Goal: Task Accomplishment & Management: Use online tool/utility

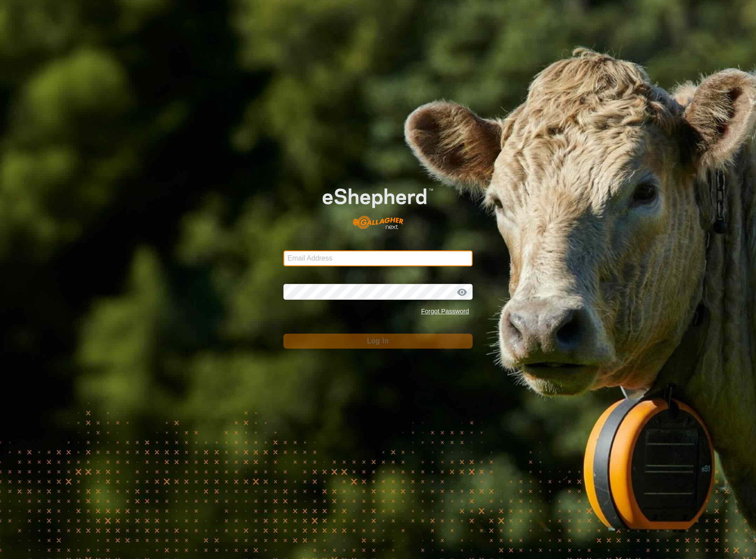
type input "[EMAIL_ADDRESS][DOMAIN_NAME]"
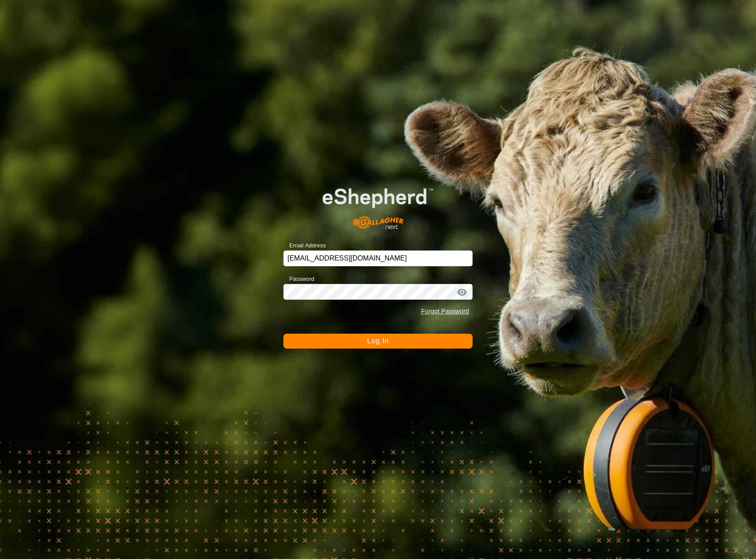
click at [404, 345] on button "Log In" at bounding box center [377, 340] width 189 height 15
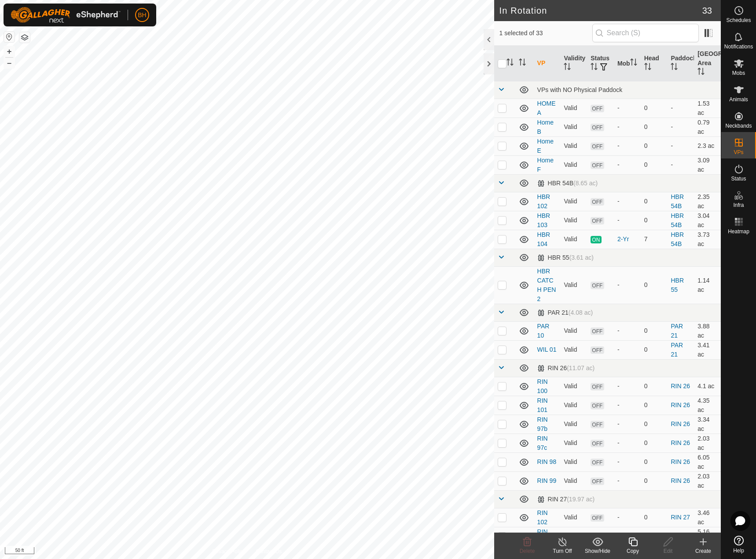
click at [629, 541] on icon at bounding box center [632, 541] width 11 height 11
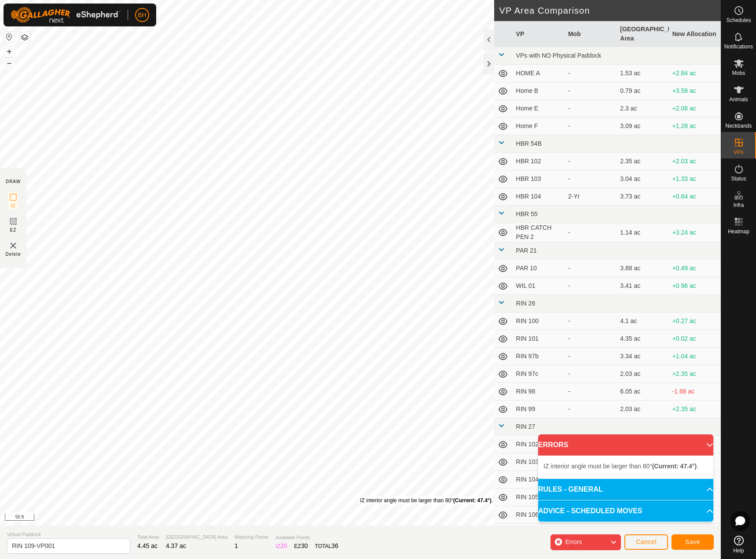
click at [360, 496] on div "IZ interior angle must be larger than 80° (Current: 47.4°) ." at bounding box center [426, 500] width 133 height 8
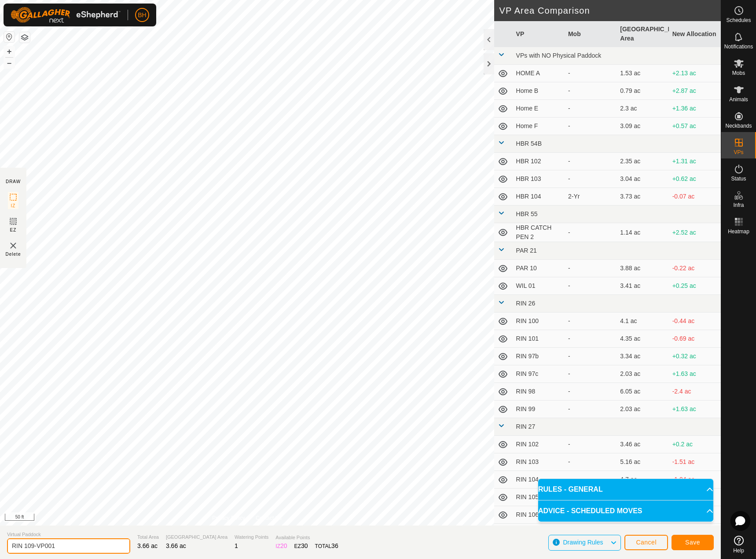
drag, startPoint x: 31, startPoint y: 544, endPoint x: 89, endPoint y: 552, distance: 58.2
click at [89, 552] on input "RIN 109-VP001" at bounding box center [68, 545] width 123 height 15
type input "RIN 110"
click at [691, 539] on span "Save" at bounding box center [692, 541] width 15 height 7
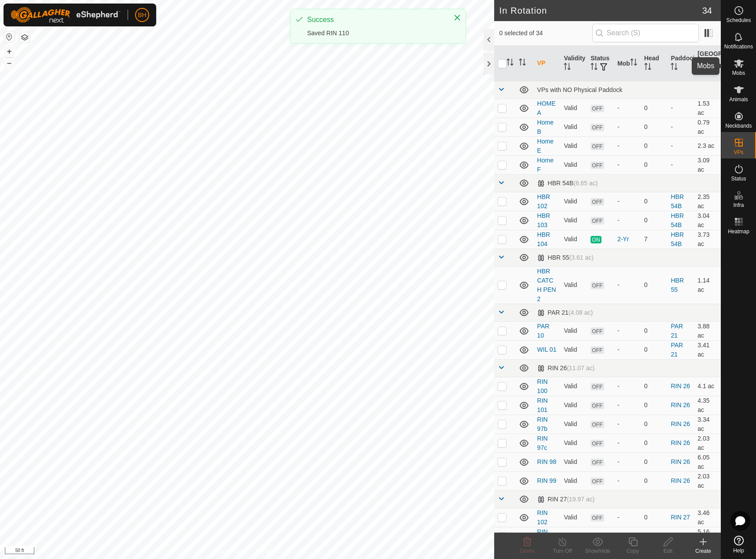
click at [745, 64] on es-mob-svg-icon at bounding box center [739, 63] width 16 height 14
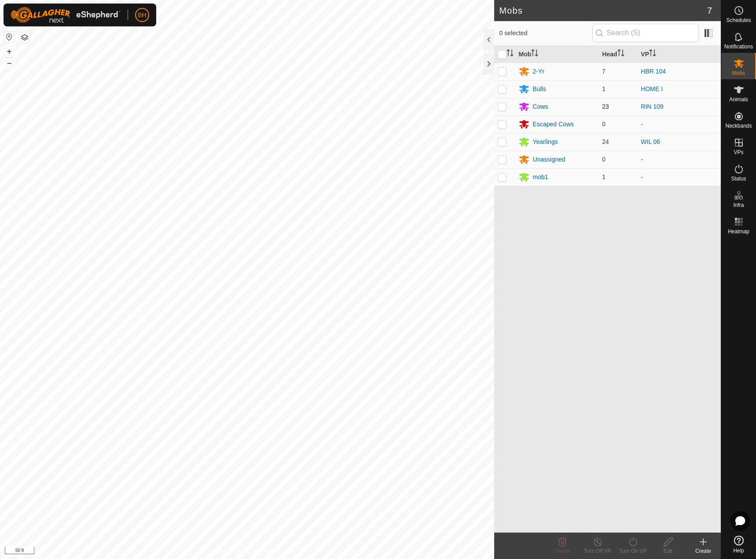
click at [499, 103] on p-checkbox at bounding box center [501, 106] width 9 height 7
checkbox input "true"
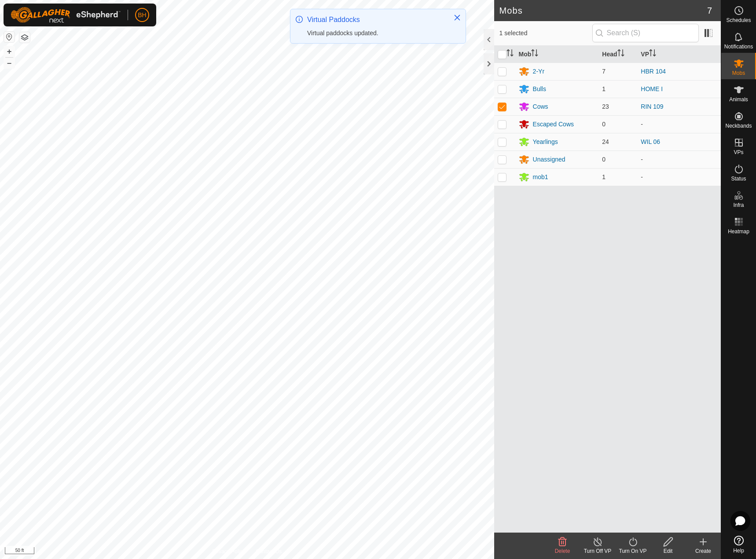
click at [631, 543] on icon at bounding box center [632, 541] width 11 height 11
click at [641, 523] on link "Now" at bounding box center [658, 522] width 87 height 18
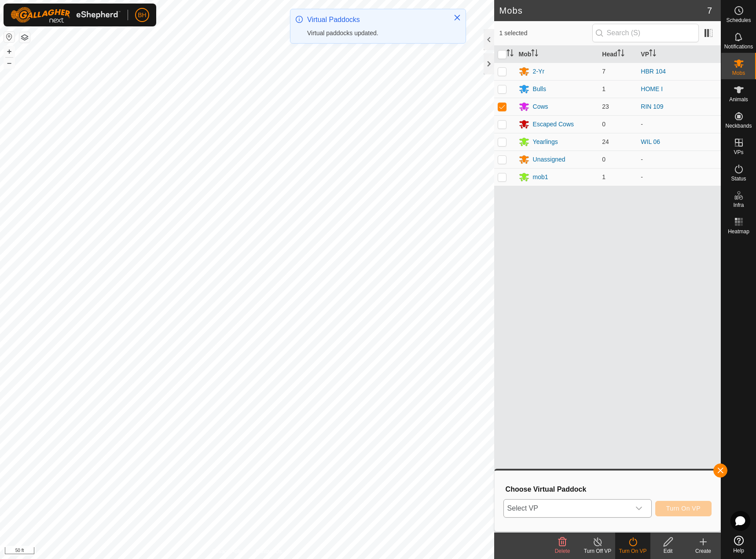
click at [637, 506] on icon "dropdown trigger" at bounding box center [638, 507] width 7 height 7
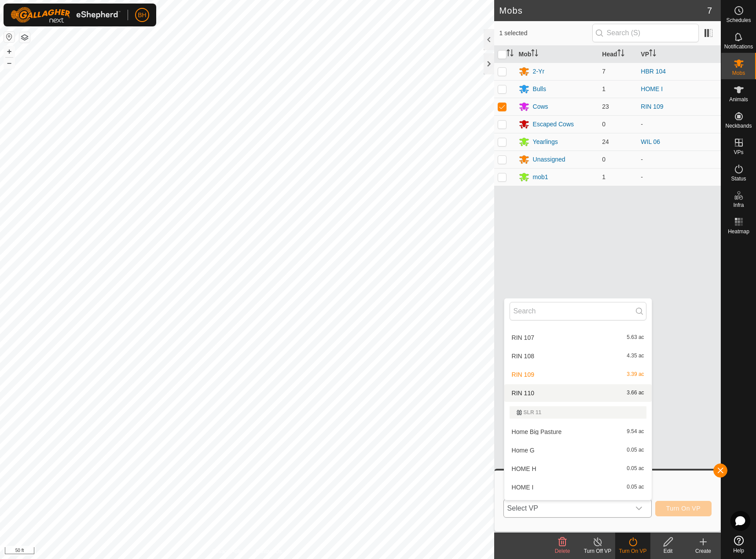
scroll to position [504, 0]
click at [536, 395] on li "RIN 110 3.66 ac" at bounding box center [577, 394] width 147 height 18
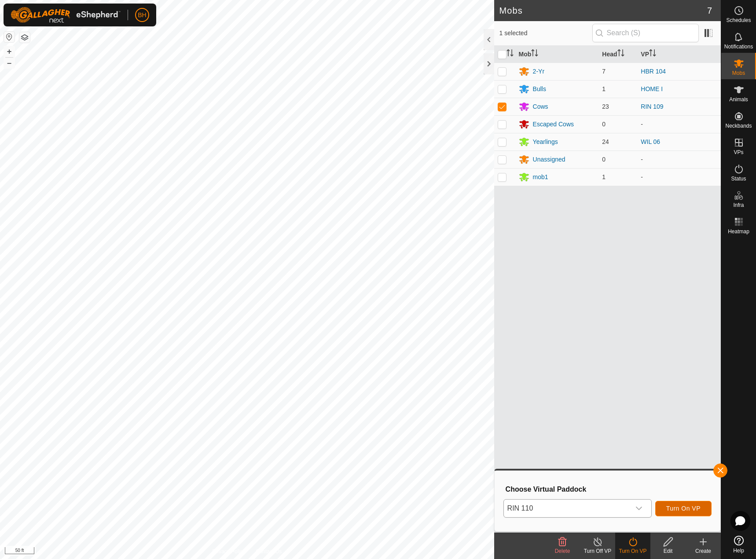
click at [701, 513] on button "Turn On VP" at bounding box center [683, 508] width 56 height 15
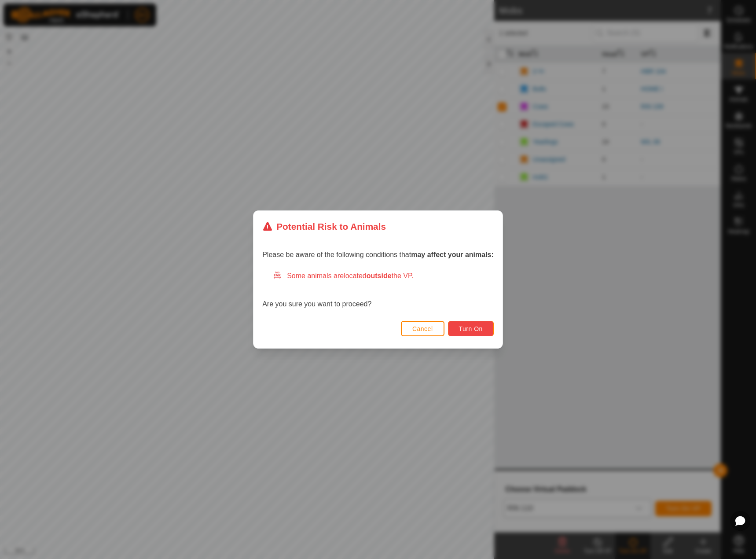
click at [485, 329] on button "Turn On" at bounding box center [471, 328] width 46 height 15
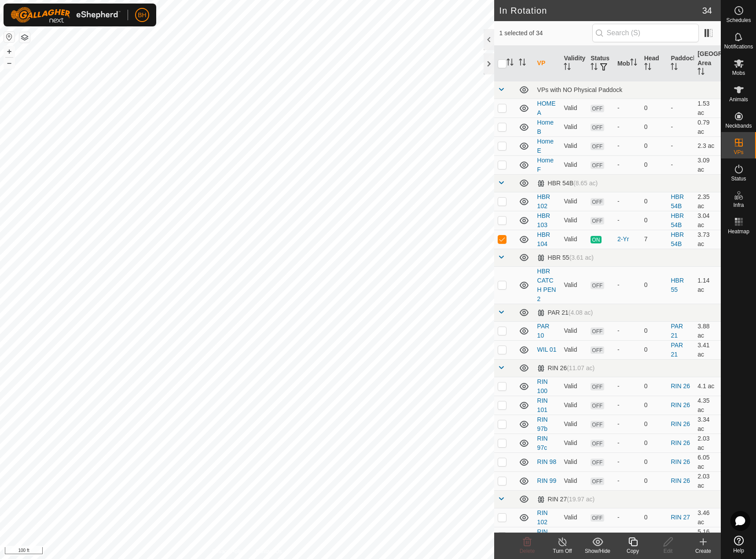
click at [632, 543] on icon at bounding box center [632, 541] width 11 height 11
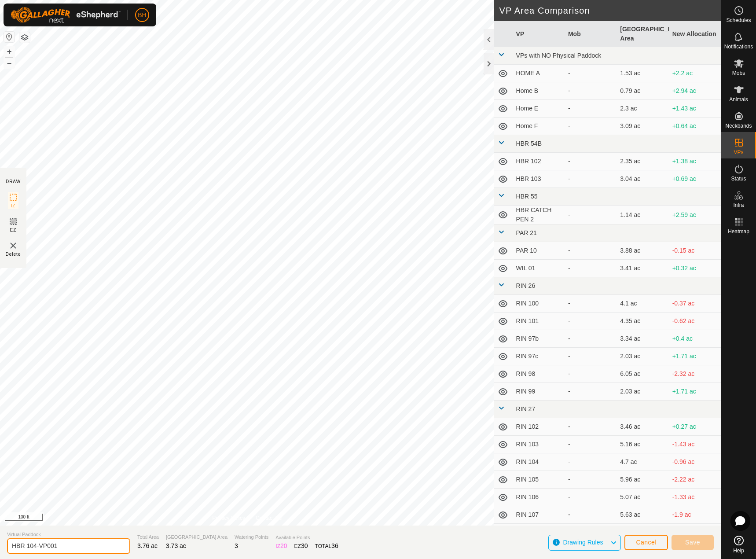
drag, startPoint x: 33, startPoint y: 544, endPoint x: 110, endPoint y: 563, distance: 78.9
click at [110, 558] on html "BH Schedules Notifications Mobs Animals Neckbands VPs Status Infra Heatmap Help…" at bounding box center [378, 279] width 756 height 559
type input "HBR 105"
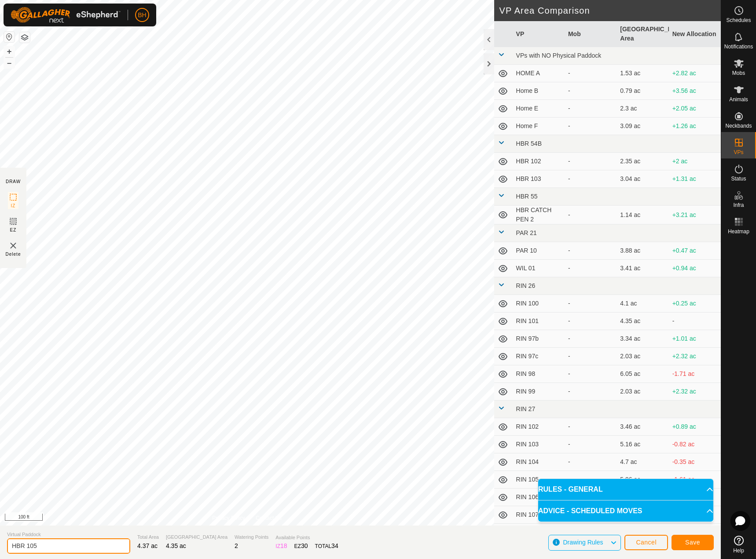
click at [40, 546] on input "HBR 105" at bounding box center [68, 545] width 123 height 15
click at [689, 543] on span "Save" at bounding box center [692, 541] width 15 height 7
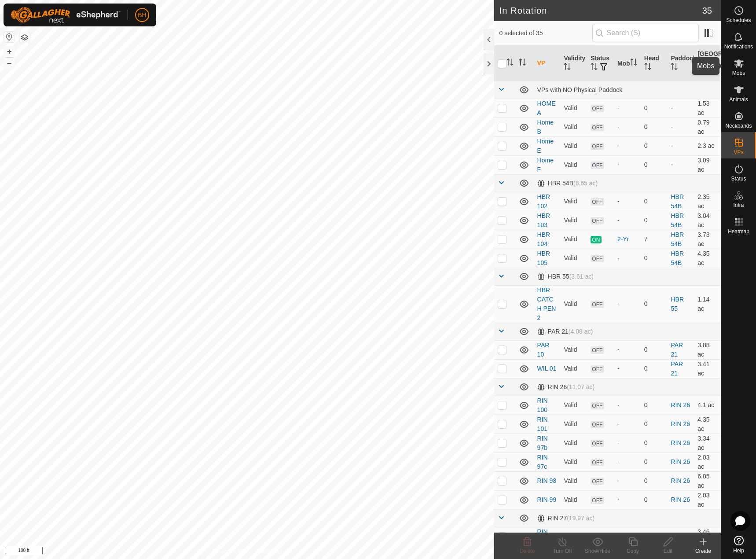
click at [744, 68] on es-mob-svg-icon at bounding box center [739, 63] width 16 height 14
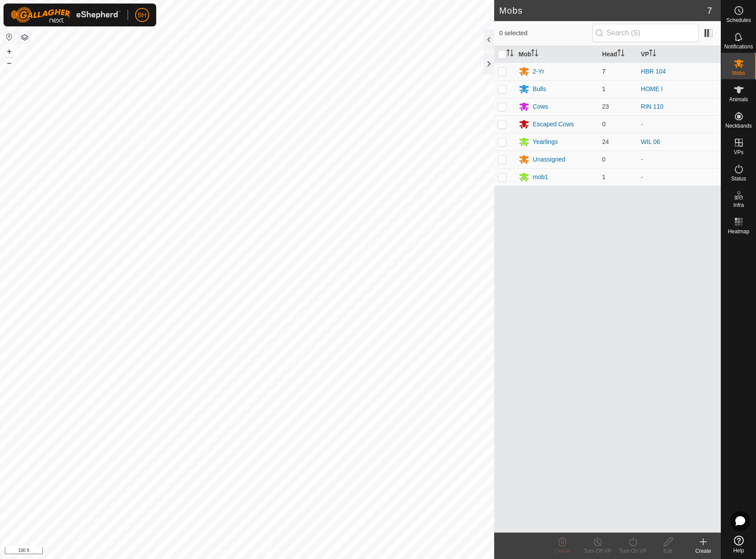
click at [502, 71] on p-checkbox at bounding box center [501, 71] width 9 height 7
checkbox input "true"
click at [633, 544] on icon at bounding box center [632, 541] width 11 height 11
click at [641, 519] on link "Now" at bounding box center [658, 522] width 87 height 18
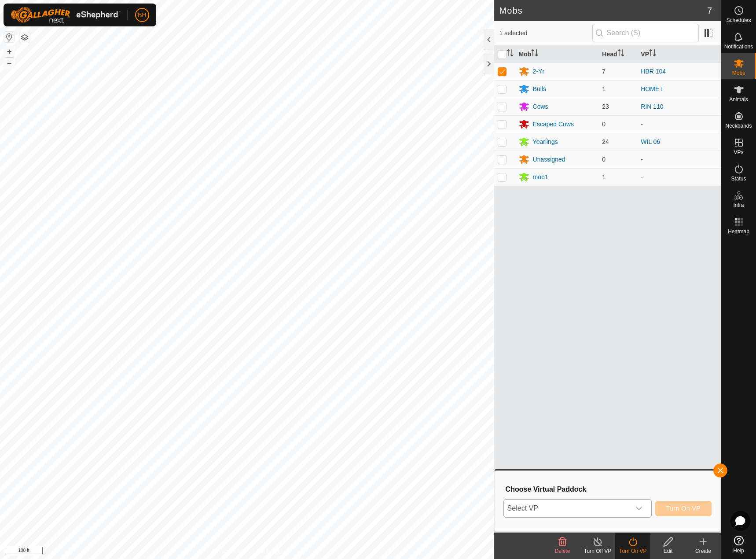
click at [642, 503] on div "dropdown trigger" at bounding box center [639, 508] width 18 height 18
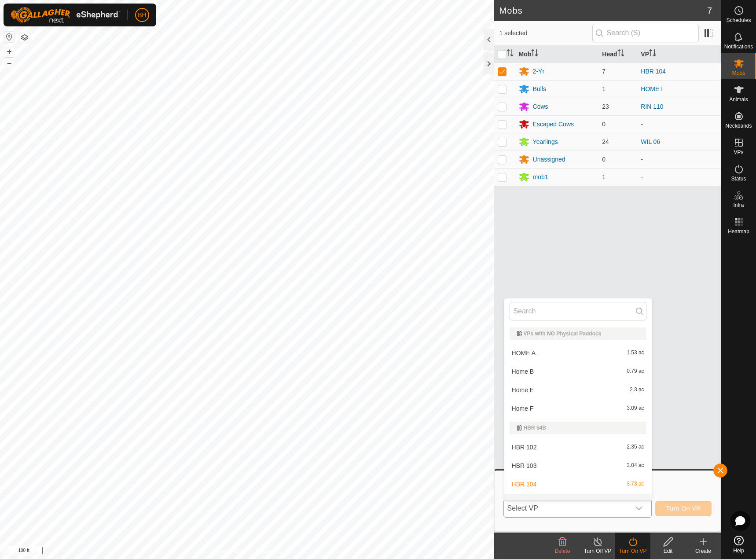
scroll to position [11, 0]
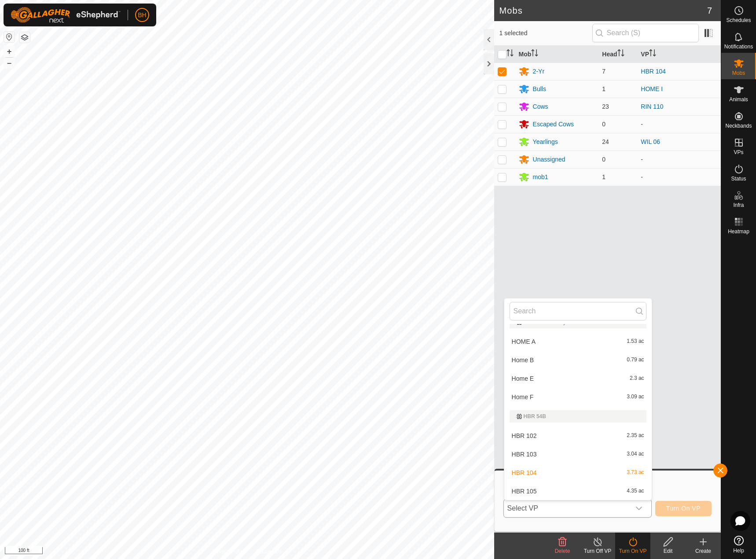
click at [614, 495] on li "HBR 105 4.35 ac" at bounding box center [577, 491] width 147 height 18
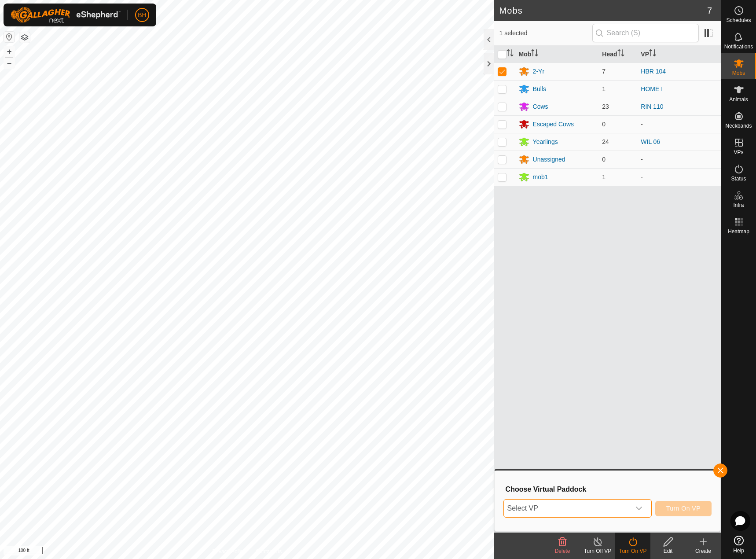
click at [577, 505] on span "Select VP" at bounding box center [567, 508] width 126 height 18
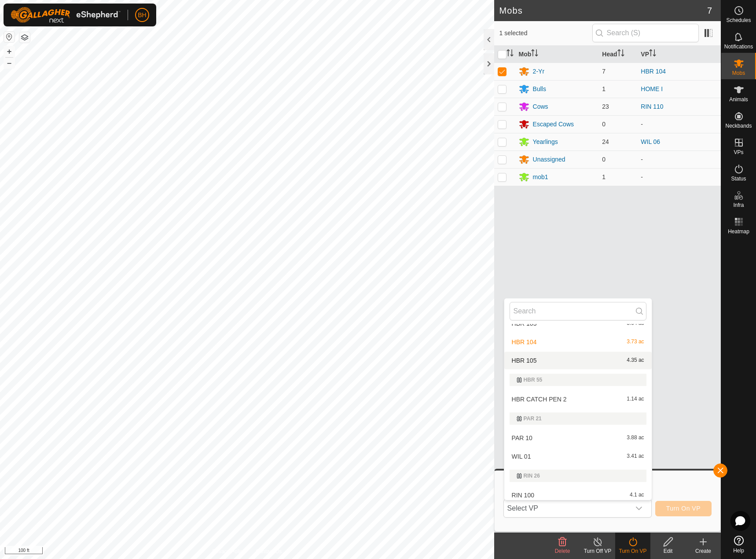
scroll to position [143, 0]
click at [565, 361] on li "HBR 105 4.35 ac" at bounding box center [577, 360] width 147 height 18
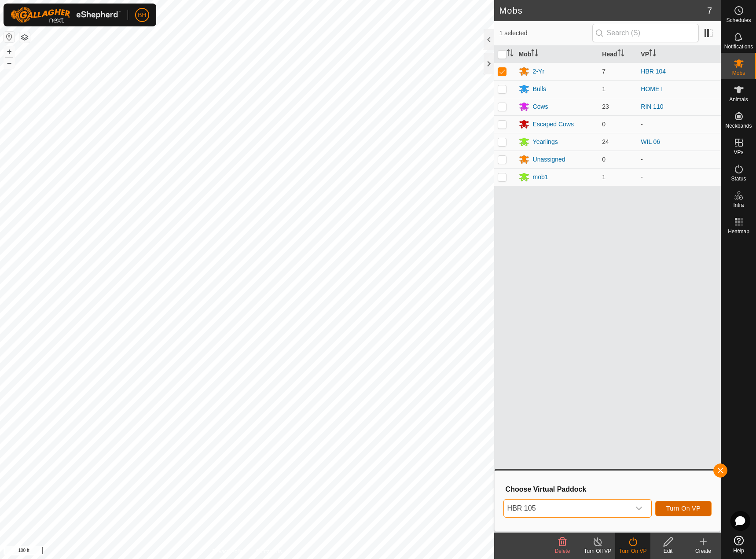
click at [699, 508] on span "Turn On VP" at bounding box center [683, 507] width 34 height 7
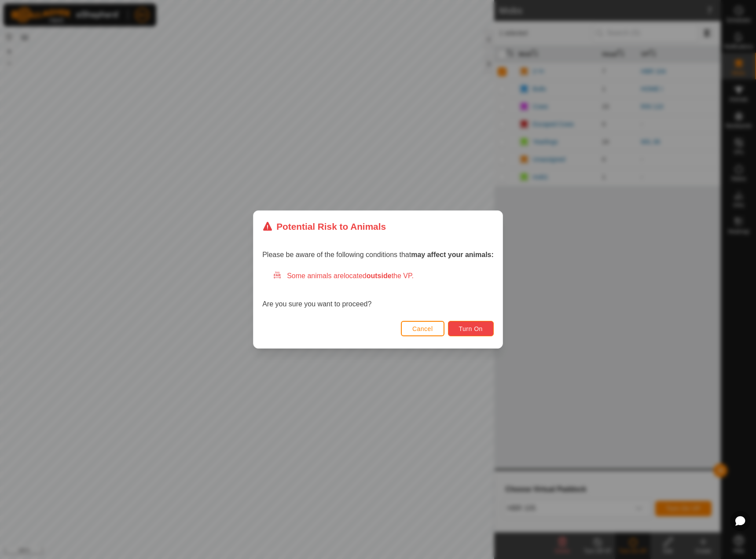
click at [479, 329] on span "Turn On" at bounding box center [471, 328] width 24 height 7
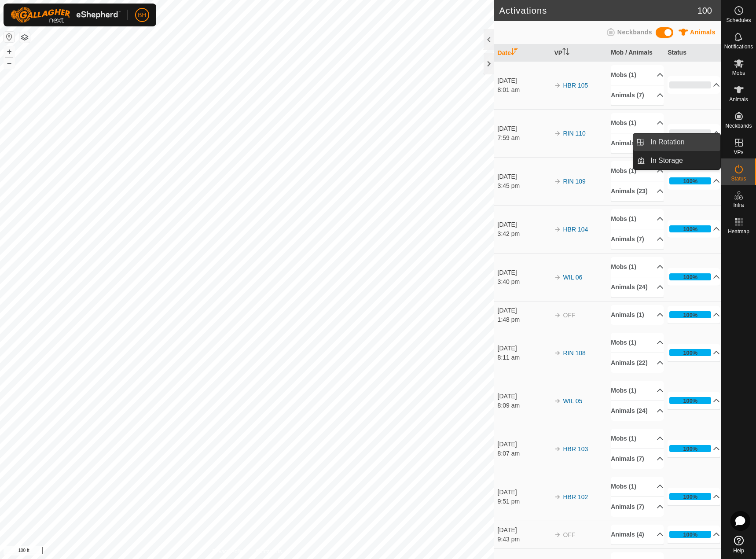
click at [689, 140] on link "In Rotation" at bounding box center [682, 142] width 75 height 18
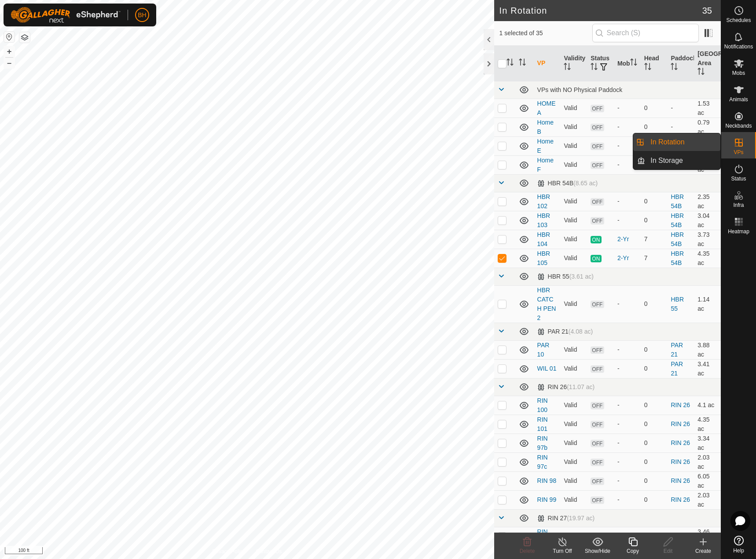
click at [705, 143] on link "In Rotation" at bounding box center [682, 142] width 75 height 18
click at [737, 142] on icon at bounding box center [738, 142] width 11 height 11
click at [639, 146] on li "In Rotation" at bounding box center [676, 142] width 87 height 18
click at [629, 545] on icon at bounding box center [632, 541] width 11 height 11
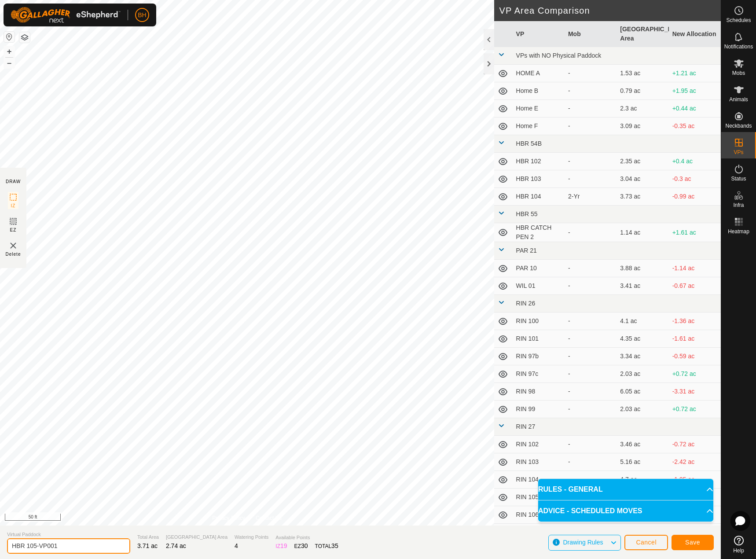
drag, startPoint x: 30, startPoint y: 545, endPoint x: 143, endPoint y: 558, distance: 112.8
click at [143, 558] on section "Virtual Paddock HBR 105-VP001 Total Area 3.71 ac Grazing Area 2.74 ac Watering …" at bounding box center [360, 541] width 720 height 33
type input "HBR CAPTURE"
click at [696, 542] on span "Save" at bounding box center [692, 541] width 15 height 7
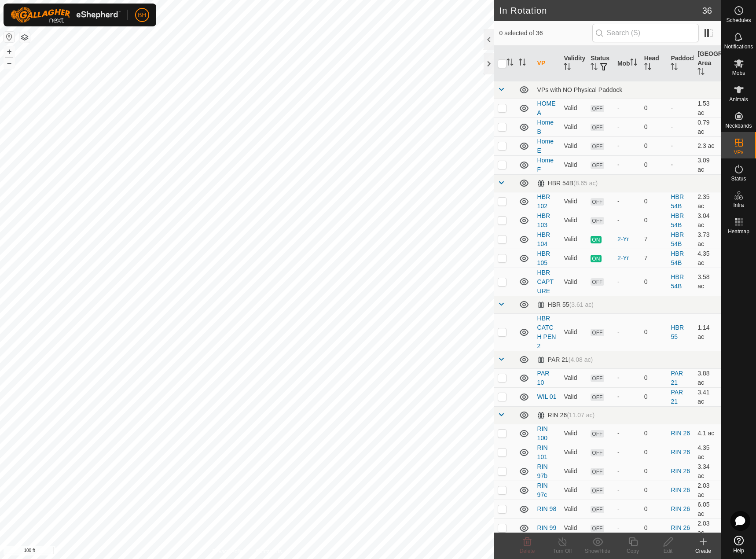
checkbox input "true"
click at [634, 548] on div "Copy" at bounding box center [632, 551] width 35 height 8
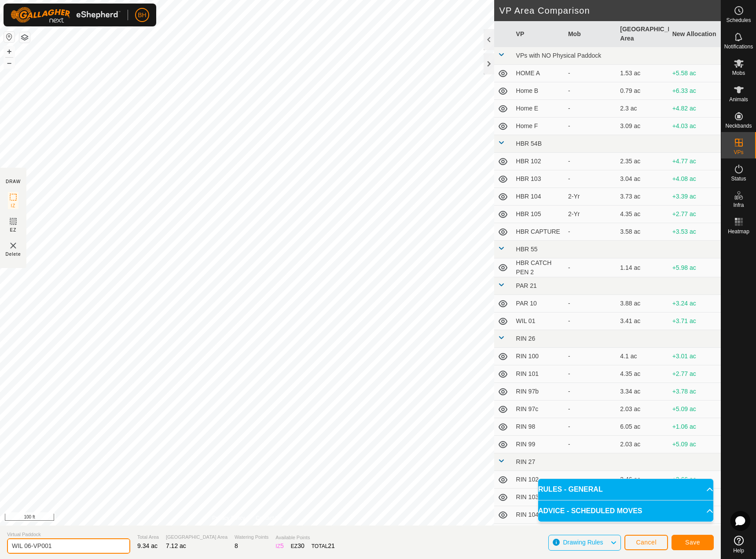
drag, startPoint x: 30, startPoint y: 543, endPoint x: 99, endPoint y: 562, distance: 71.6
click at [99, 558] on html "BH Schedules Notifications Mobs Animals Neckbands VPs Status Infra Heatmap Help…" at bounding box center [378, 279] width 756 height 559
type input "WIL 07"
click at [697, 548] on button "Save" at bounding box center [692, 541] width 42 height 15
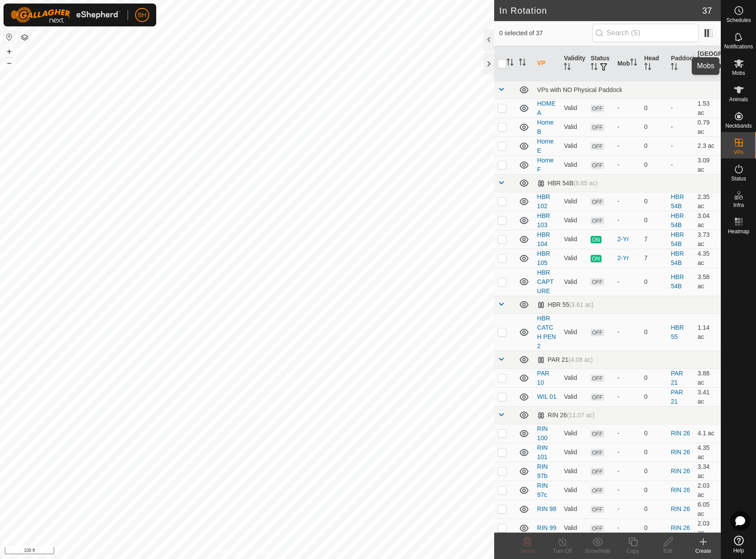
click at [741, 76] on div "Mobs" at bounding box center [738, 66] width 35 height 26
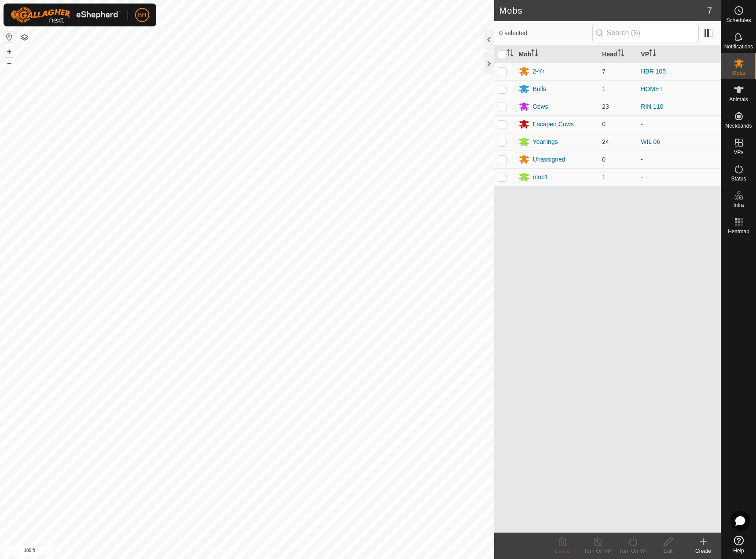
click at [501, 142] on p-checkbox at bounding box center [501, 141] width 9 height 7
checkbox input "true"
click at [633, 539] on icon at bounding box center [632, 541] width 11 height 11
click at [641, 527] on link "Now" at bounding box center [658, 522] width 87 height 18
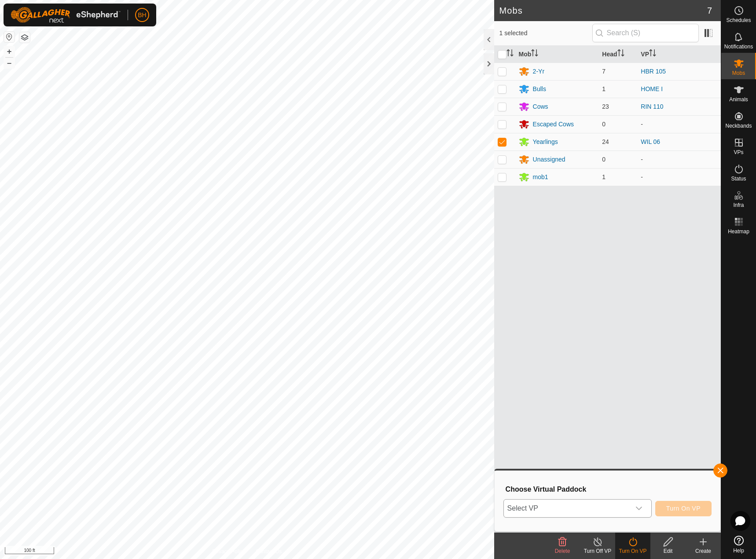
click at [628, 514] on span "Select VP" at bounding box center [567, 508] width 126 height 18
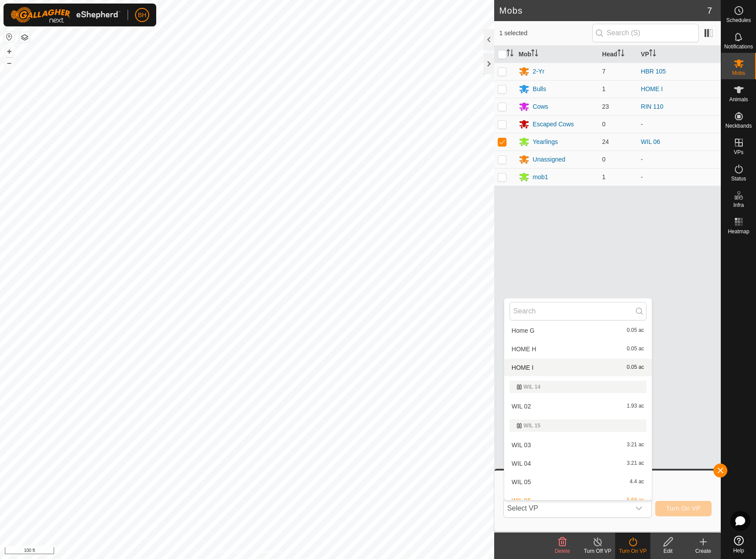
scroll to position [689, 0]
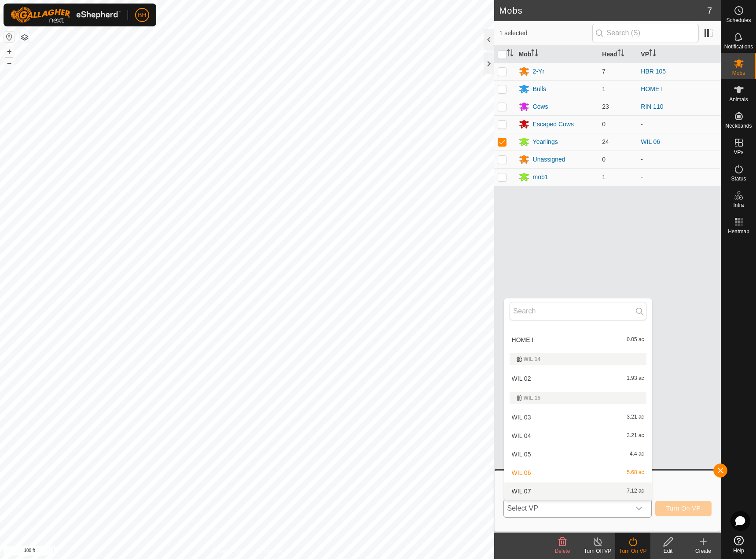
click at [600, 491] on li "WIL 07 7.12 ac" at bounding box center [577, 491] width 147 height 18
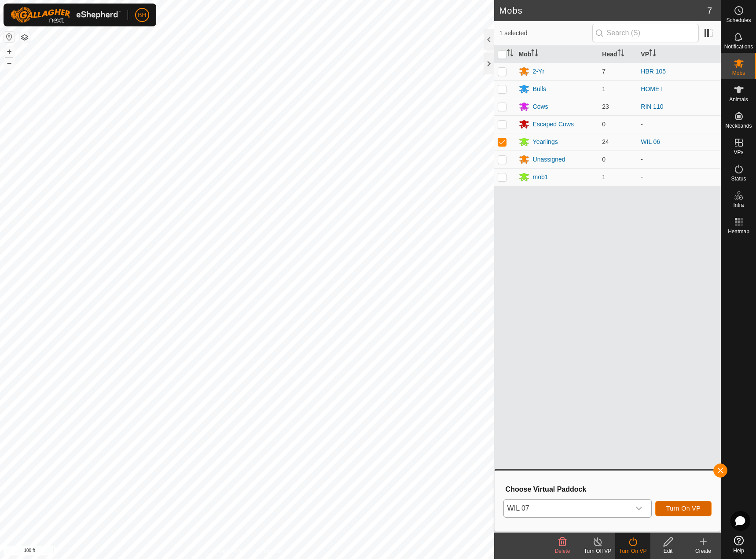
click at [686, 507] on span "Turn On VP" at bounding box center [683, 507] width 34 height 7
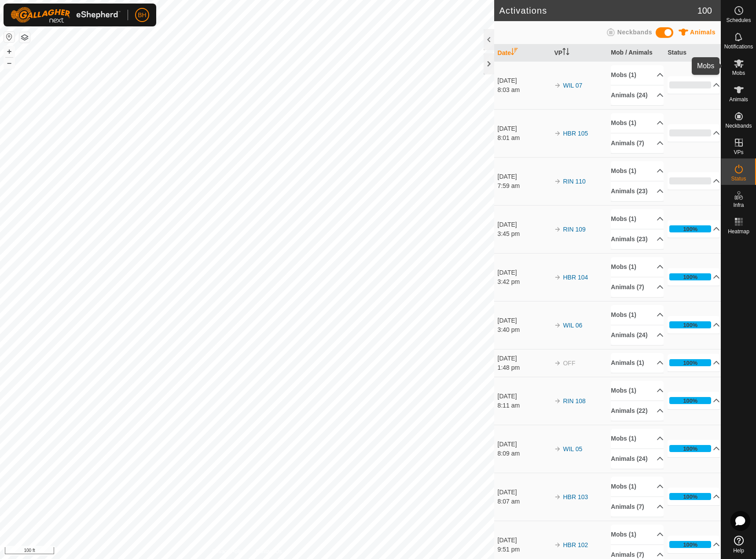
click at [742, 68] on icon at bounding box center [738, 63] width 11 height 11
